Goal: Task Accomplishment & Management: Manage account settings

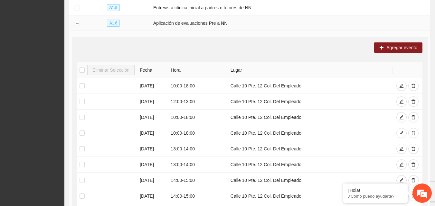
click at [258, 26] on td "Aplicación de evaluaciones Pre a NN" at bounding box center [290, 22] width 279 height 15
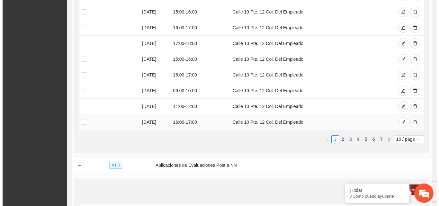
scroll to position [515, 0]
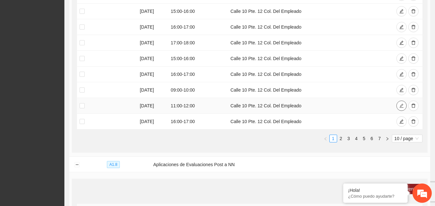
click at [398, 106] on button "button" at bounding box center [401, 106] width 10 height 10
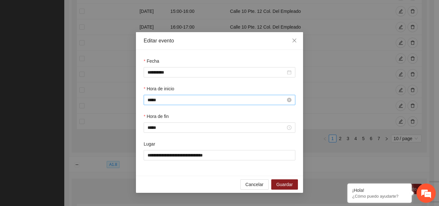
click at [170, 102] on input "*****" at bounding box center [217, 100] width 138 height 7
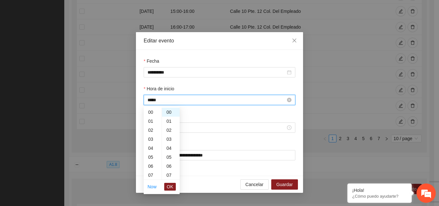
scroll to position [99, 0]
click at [151, 121] on div "12" at bounding box center [153, 121] width 18 height 9
type input "*****"
click at [172, 189] on span "OK" at bounding box center [170, 186] width 6 height 7
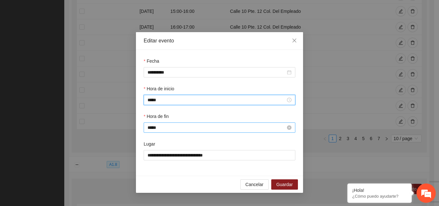
click at [161, 127] on input "*****" at bounding box center [217, 127] width 138 height 7
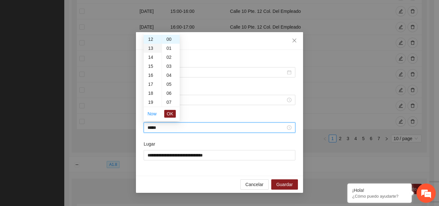
click at [152, 48] on div "13" at bounding box center [153, 48] width 18 height 9
type input "*****"
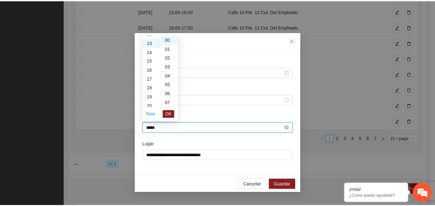
scroll to position [117, 0]
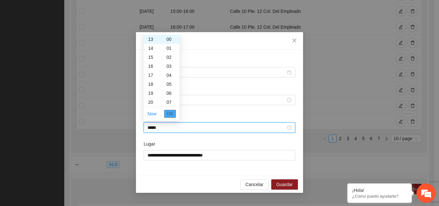
click at [169, 116] on span "OK" at bounding box center [170, 113] width 6 height 7
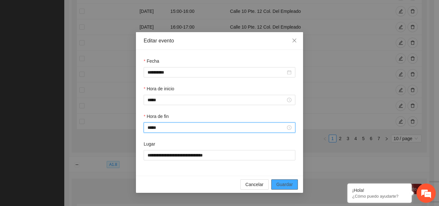
click at [279, 186] on span "Guardar" at bounding box center [285, 184] width 16 height 7
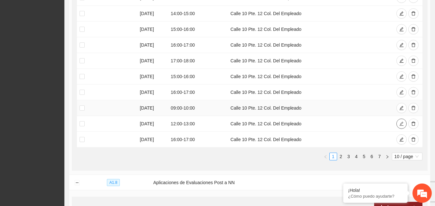
scroll to position [515, 0]
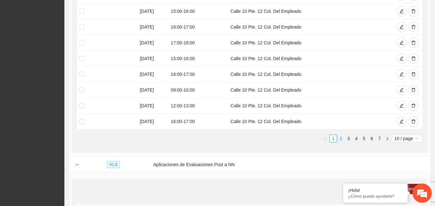
click at [338, 135] on link "2" at bounding box center [340, 138] width 7 height 7
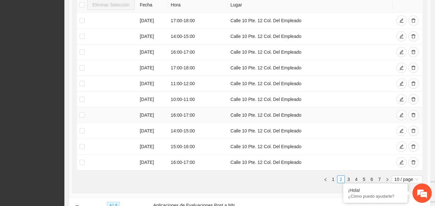
scroll to position [547, 0]
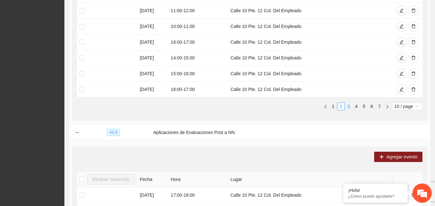
click at [348, 105] on link "3" at bounding box center [348, 106] width 7 height 7
click at [339, 105] on link "2" at bounding box center [340, 106] width 7 height 7
click at [332, 105] on link "1" at bounding box center [332, 106] width 7 height 7
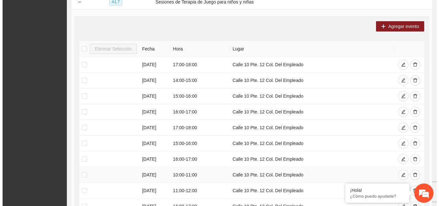
scroll to position [418, 0]
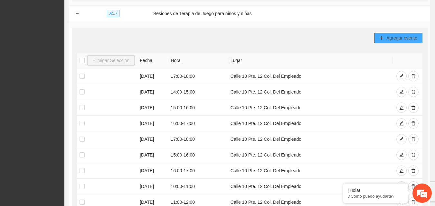
click at [385, 37] on button "Agregar evento" at bounding box center [398, 38] width 48 height 10
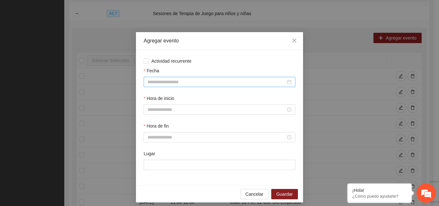
click at [217, 80] on input "Fecha" at bounding box center [217, 82] width 138 height 7
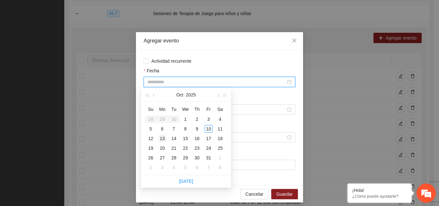
type input "**********"
click at [162, 139] on div "13" at bounding box center [163, 139] width 8 height 8
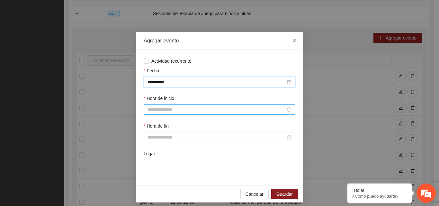
click at [169, 111] on input "Hora de inicio" at bounding box center [217, 109] width 138 height 7
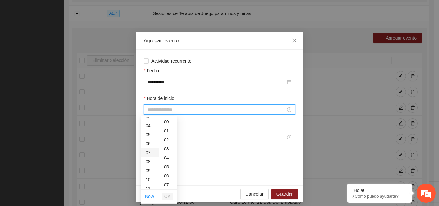
scroll to position [64, 0]
drag, startPoint x: 149, startPoint y: 185, endPoint x: 154, endPoint y: 186, distance: 5.6
click at [149, 185] on div "14" at bounding box center [150, 183] width 18 height 9
type input "*****"
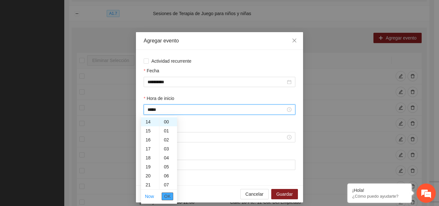
click at [168, 196] on span "OK" at bounding box center [167, 196] width 6 height 7
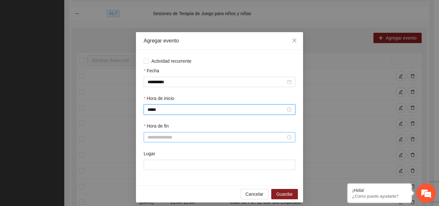
click at [158, 135] on input "Hora de fin" at bounding box center [217, 137] width 138 height 7
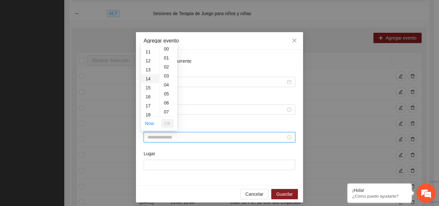
scroll to position [97, 0]
click at [148, 88] on div "15" at bounding box center [150, 87] width 18 height 9
type input "*****"
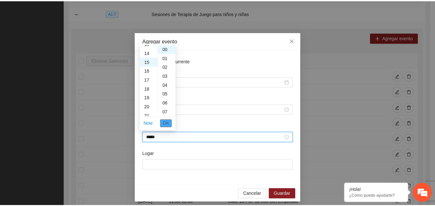
scroll to position [135, 0]
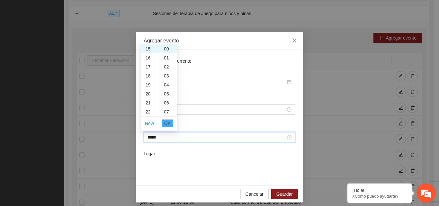
click at [168, 125] on span "OK" at bounding box center [167, 123] width 6 height 7
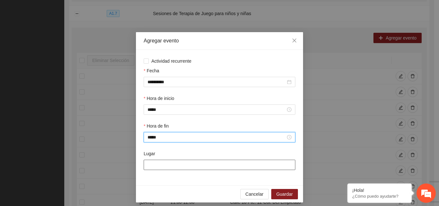
click at [175, 162] on input "Lugar" at bounding box center [220, 165] width 152 height 10
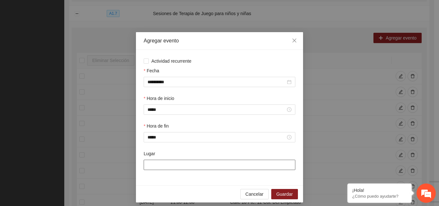
type input "**********"
click at [277, 191] on span "Guardar" at bounding box center [285, 194] width 16 height 7
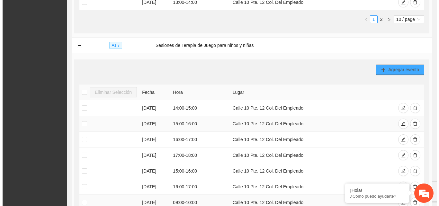
scroll to position [386, 0]
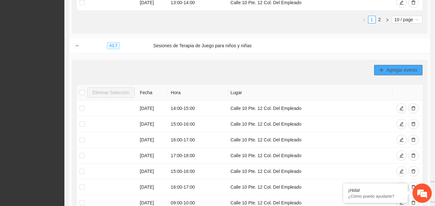
click at [399, 70] on span "Agregar evento" at bounding box center [401, 70] width 31 height 7
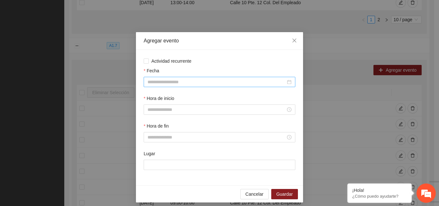
click at [165, 81] on input "Fecha" at bounding box center [217, 82] width 138 height 7
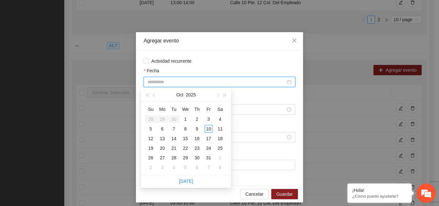
type input "**********"
click at [161, 139] on div "13" at bounding box center [163, 139] width 8 height 8
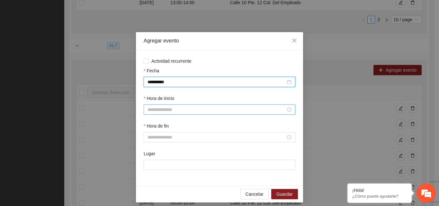
click at [156, 112] on input "Hora de inicio" at bounding box center [217, 109] width 138 height 7
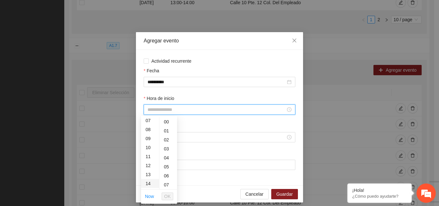
scroll to position [97, 0]
click at [148, 162] on div "15" at bounding box center [150, 160] width 18 height 9
type input "*****"
drag, startPoint x: 168, startPoint y: 195, endPoint x: 170, endPoint y: 190, distance: 6.1
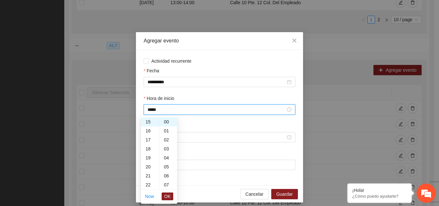
click at [169, 195] on span "OK" at bounding box center [167, 196] width 6 height 7
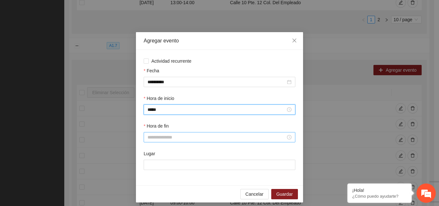
click at [163, 138] on input "Hora de fin" at bounding box center [217, 137] width 138 height 7
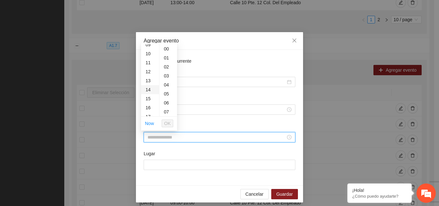
scroll to position [97, 0]
click at [147, 97] on div "16" at bounding box center [150, 96] width 18 height 9
type input "*****"
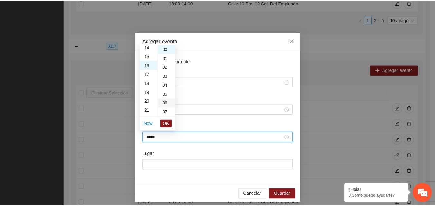
scroll to position [144, 0]
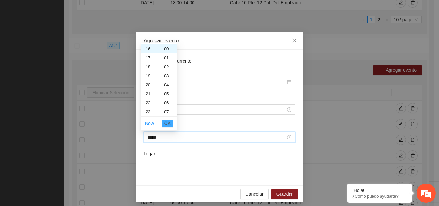
click at [169, 126] on span "OK" at bounding box center [167, 123] width 6 height 7
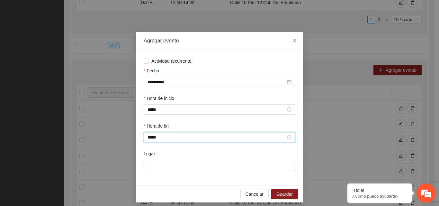
drag, startPoint x: 189, startPoint y: 165, endPoint x: 190, endPoint y: 162, distance: 3.5
click at [189, 165] on input "Lugar" at bounding box center [220, 165] width 152 height 10
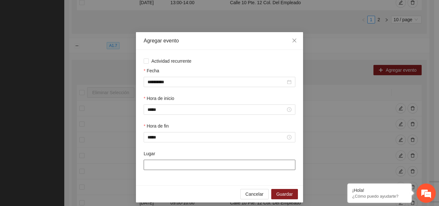
type input "**********"
click at [285, 197] on span "Guardar" at bounding box center [285, 194] width 16 height 7
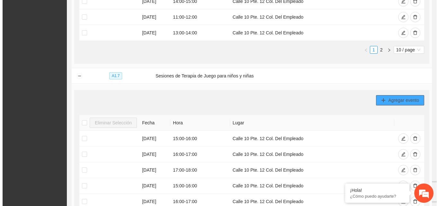
scroll to position [354, 0]
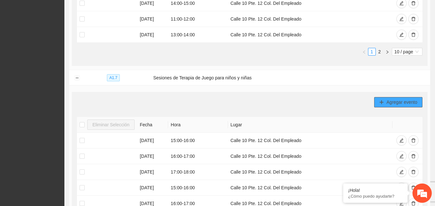
click at [402, 103] on span "Agregar evento" at bounding box center [401, 102] width 31 height 7
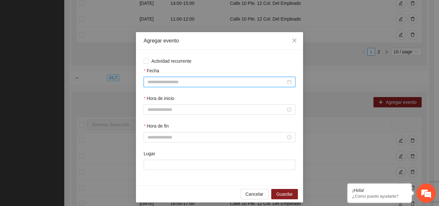
click at [204, 83] on input "Fecha" at bounding box center [217, 82] width 138 height 7
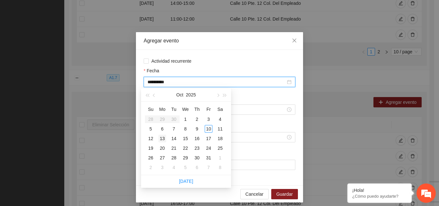
type input "**********"
click at [163, 137] on div "13" at bounding box center [163, 139] width 8 height 8
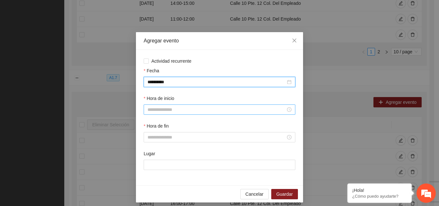
click at [155, 107] on input "Hora de inicio" at bounding box center [217, 109] width 138 height 7
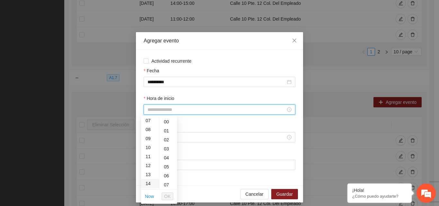
scroll to position [97, 0]
click at [149, 180] on div "17" at bounding box center [150, 178] width 18 height 9
type input "*****"
click at [166, 197] on span "OK" at bounding box center [167, 196] width 6 height 7
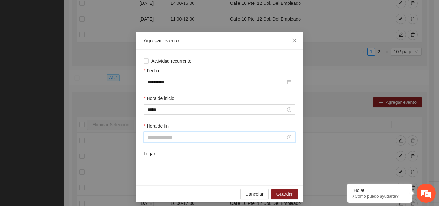
click at [168, 139] on input "Hora de fin" at bounding box center [217, 137] width 138 height 7
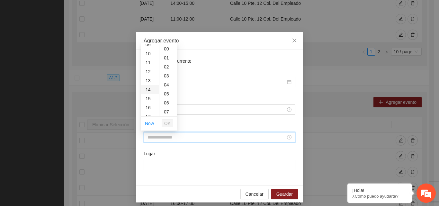
scroll to position [97, 0]
click at [149, 115] on div "18" at bounding box center [150, 114] width 18 height 9
type input "*****"
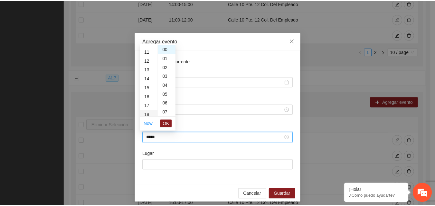
scroll to position [162, 0]
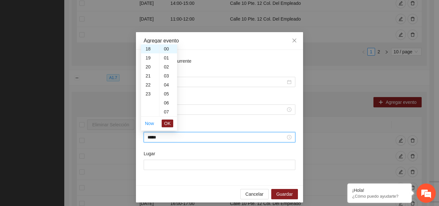
drag, startPoint x: 169, startPoint y: 124, endPoint x: 166, endPoint y: 129, distance: 5.8
click at [169, 124] on span "OK" at bounding box center [167, 123] width 6 height 7
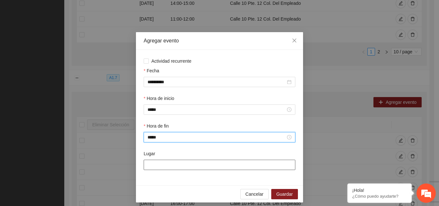
click at [163, 168] on input "Lugar" at bounding box center [220, 165] width 152 height 10
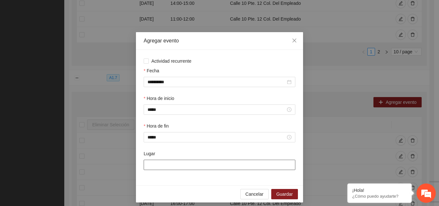
type input "**********"
click at [290, 195] on span "Guardar" at bounding box center [285, 194] width 16 height 7
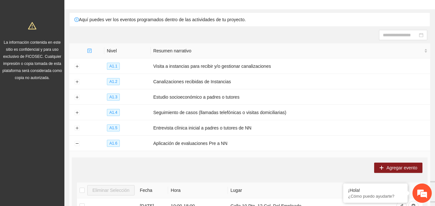
scroll to position [0, 0]
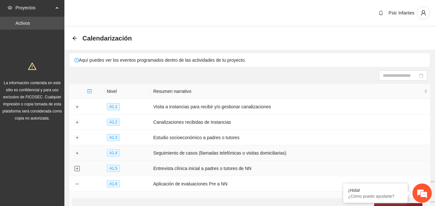
drag, startPoint x: 77, startPoint y: 168, endPoint x: 108, endPoint y: 158, distance: 32.6
click at [77, 169] on button "Expand row" at bounding box center [76, 168] width 5 height 5
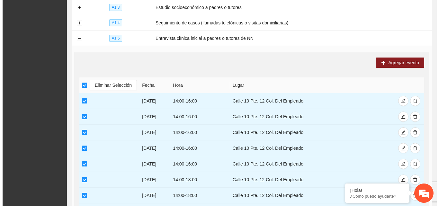
scroll to position [129, 0]
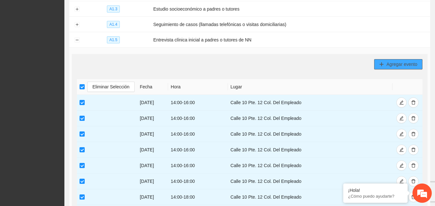
click at [380, 67] on button "Agregar evento" at bounding box center [398, 64] width 48 height 10
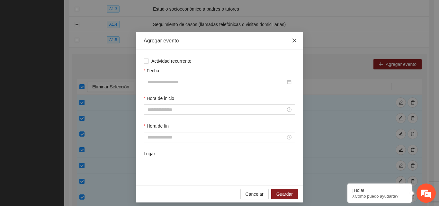
click at [292, 38] on icon "close" at bounding box center [294, 40] width 5 height 5
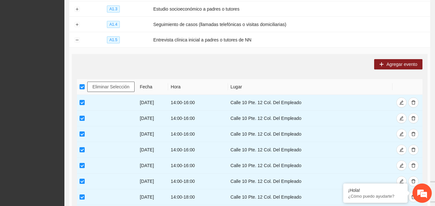
click at [105, 84] on span "Eliminar Selección" at bounding box center [110, 86] width 37 height 7
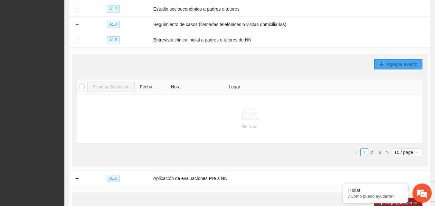
click at [385, 64] on button "Agregar evento" at bounding box center [398, 64] width 48 height 10
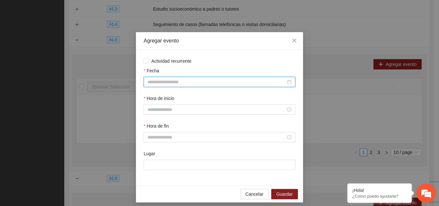
click at [152, 80] on input "Fecha" at bounding box center [217, 82] width 138 height 7
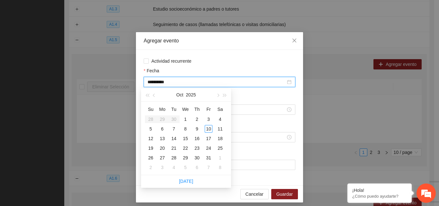
type input "**********"
click at [195, 120] on div "2" at bounding box center [197, 120] width 8 height 8
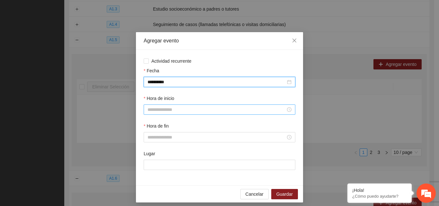
click at [187, 109] on input "Hora de inicio" at bounding box center [217, 109] width 138 height 7
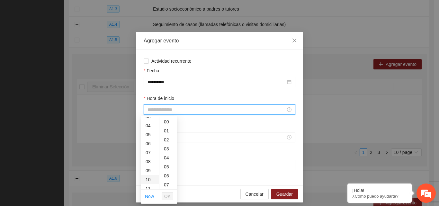
scroll to position [64, 0]
click at [151, 168] on div "12" at bounding box center [150, 165] width 18 height 9
click at [169, 167] on div "30" at bounding box center [169, 166] width 18 height 9
type input "*****"
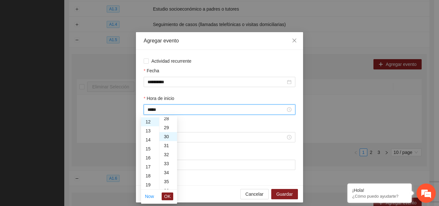
scroll to position [270, 0]
click at [170, 198] on span "OK" at bounding box center [167, 196] width 6 height 7
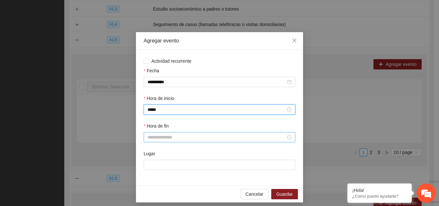
click at [152, 138] on input "Hora de fin" at bounding box center [217, 137] width 138 height 7
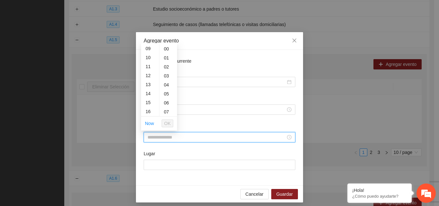
scroll to position [97, 0]
click at [146, 71] on div "13" at bounding box center [150, 69] width 18 height 9
click at [168, 95] on div "30" at bounding box center [169, 93] width 18 height 9
type input "*****"
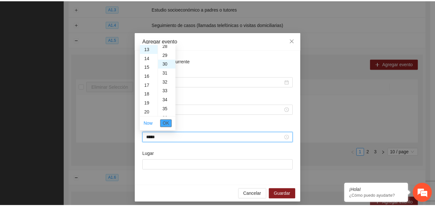
scroll to position [270, 0]
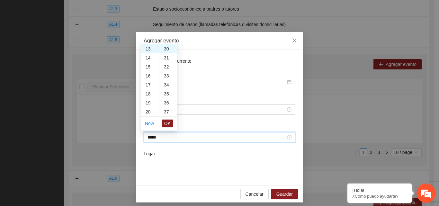
click at [170, 124] on span "OK" at bounding box center [167, 123] width 6 height 7
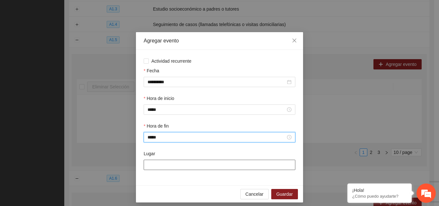
click at [159, 166] on input "Lugar" at bounding box center [220, 165] width 152 height 10
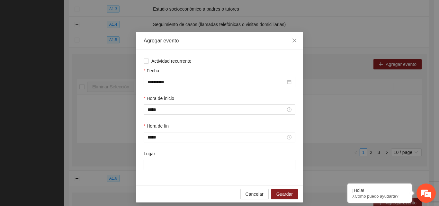
type input "**********"
click at [279, 197] on span "Guardar" at bounding box center [285, 194] width 16 height 7
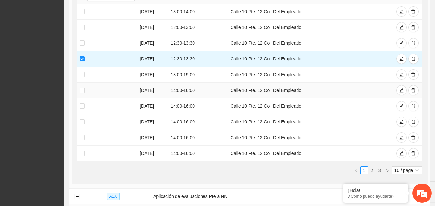
scroll to position [225, 0]
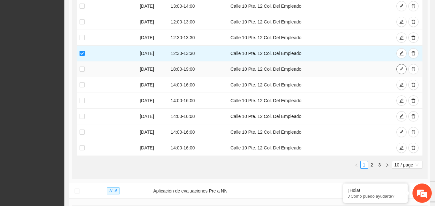
click at [400, 68] on icon "edit" at bounding box center [401, 69] width 4 height 4
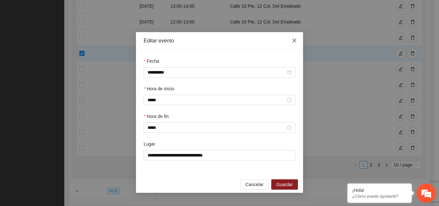
click at [294, 44] on span "Close" at bounding box center [294, 40] width 17 height 17
